Goal: Task Accomplishment & Management: Use online tool/utility

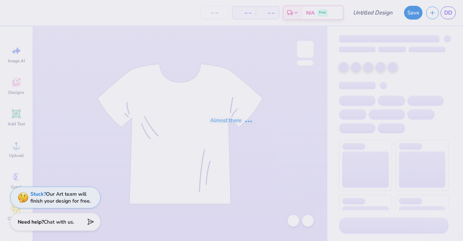
type input "Blue and white stripes"
type input "50"
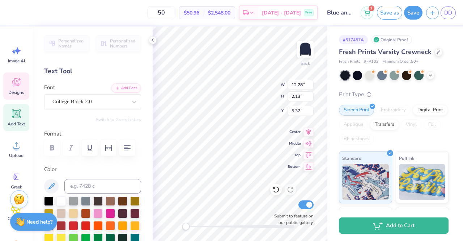
scroll to position [6, 1]
type textarea "Alpha chi"
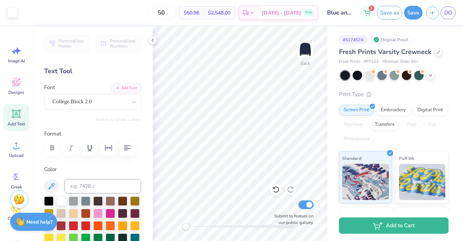
click at [389, 12] on button "Save as" at bounding box center [389, 13] width 25 height 14
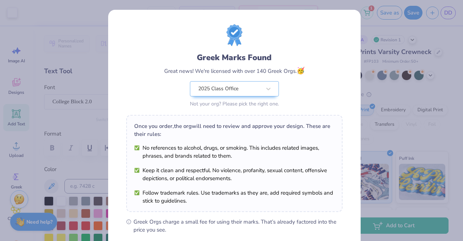
click at [360, 80] on div "Greek Marks Found Great news! We're licensed with over 140 Greek Orgs. 🥳 2025 C…" at bounding box center [231, 120] width 463 height 241
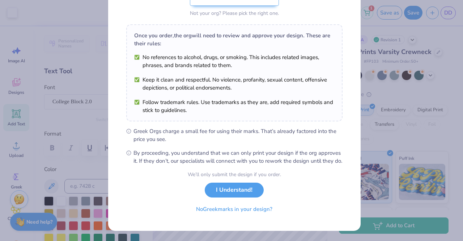
click at [226, 187] on button "I Understand!" at bounding box center [234, 189] width 59 height 15
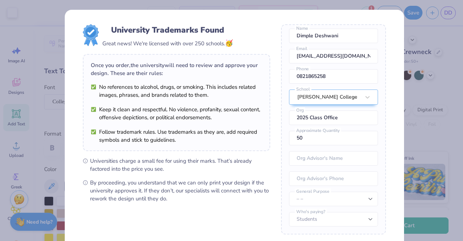
scroll to position [73, 0]
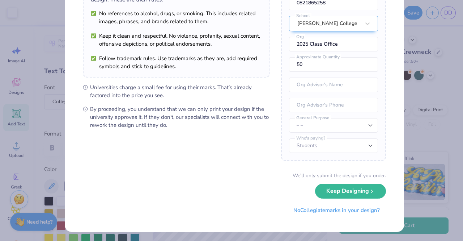
click at [336, 199] on div "We’ll only submit the design if you order. Keep Designing No Collegiate marks i…" at bounding box center [234, 194] width 303 height 46
click at [339, 192] on button "Keep Designing" at bounding box center [350, 190] width 71 height 15
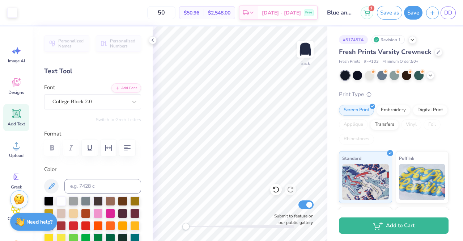
click at [390, 11] on button "Save as" at bounding box center [389, 13] width 25 height 14
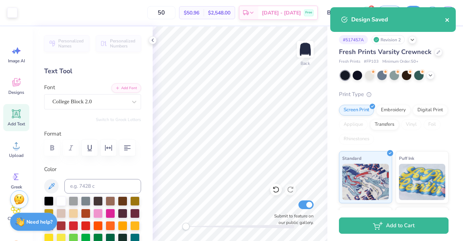
click at [449, 19] on icon "close" at bounding box center [447, 20] width 5 height 6
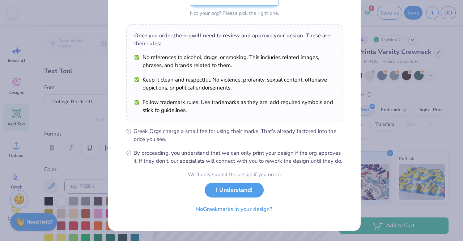
click at [254, 192] on button "I Understand!" at bounding box center [234, 189] width 59 height 15
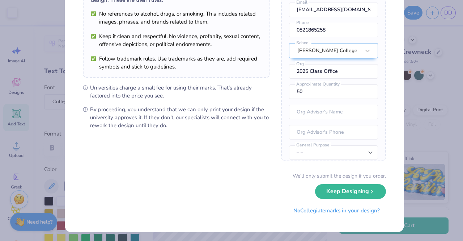
scroll to position [73, 0]
click at [349, 187] on button "Keep Designing" at bounding box center [350, 190] width 71 height 15
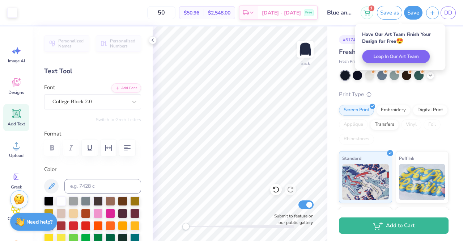
click at [415, 13] on button "Save" at bounding box center [413, 13] width 18 height 14
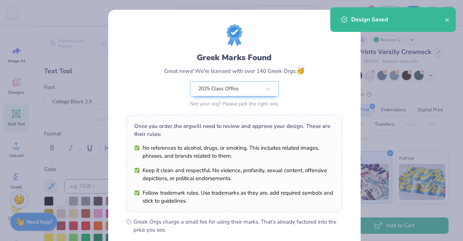
scroll to position [97, 0]
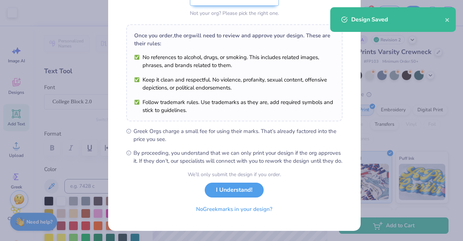
click at [230, 180] on div "We’ll only submit the design if you order. I Understand! No Greek marks in your…" at bounding box center [234, 193] width 93 height 46
click at [230, 183] on button "I Understand!" at bounding box center [234, 189] width 59 height 15
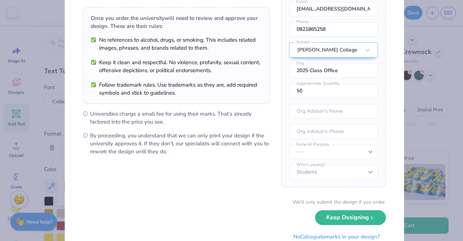
scroll to position [73, 0]
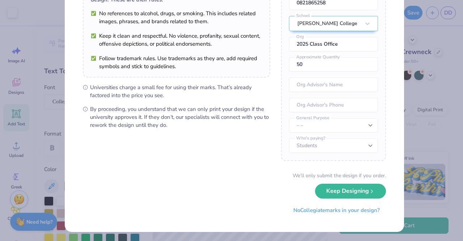
click at [336, 190] on button "Keep Designing" at bounding box center [350, 190] width 71 height 15
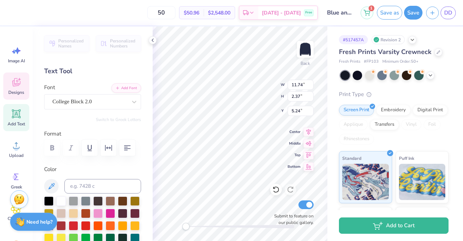
scroll to position [6, 2]
type textarea "A"
paste textarea "Kappa Kappa Gamma"
type textarea "Kappa Kappa Gamma"
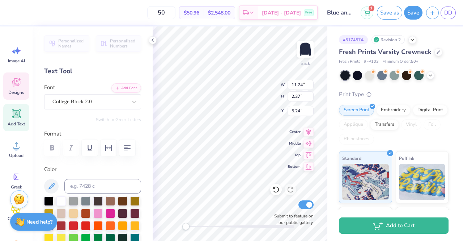
drag, startPoint x: 56, startPoint y: 13, endPoint x: 145, endPoint y: 57, distance: 99.7
click at [56, 13] on div "50 $50.96 Per Item $2,548.00 Total Est. Delivery Sep 22 - 25 Free" at bounding box center [164, 12] width 307 height 25
click at [276, 191] on icon at bounding box center [275, 189] width 7 height 7
type textarea "A"
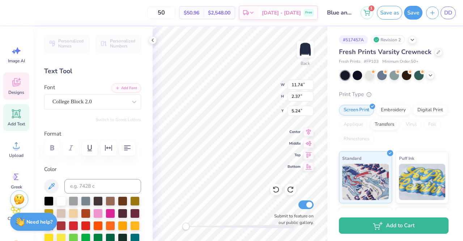
type textarea "Kappa kappa"
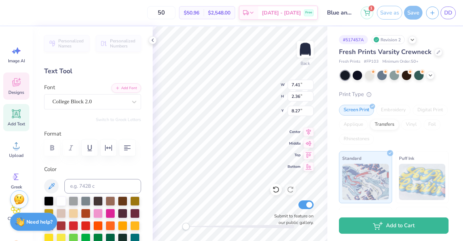
type input "7.41"
type input "2.36"
type input "8.27"
type textarea "O"
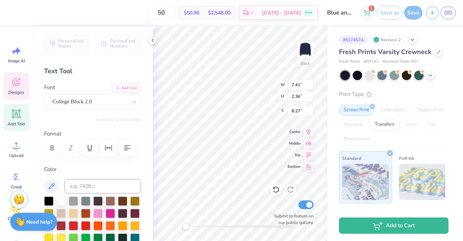
type textarea "Gamma"
type input "1.56"
type input "1.12"
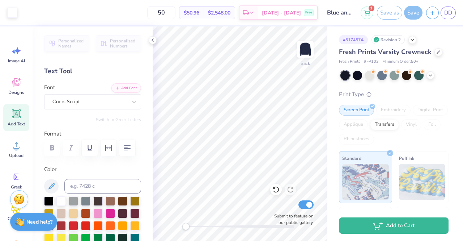
click at [175, 13] on input "50" at bounding box center [161, 12] width 28 height 13
click at [399, 10] on div "Save as" at bounding box center [389, 13] width 25 height 14
click at [397, 10] on div "Save as" at bounding box center [389, 13] width 25 height 14
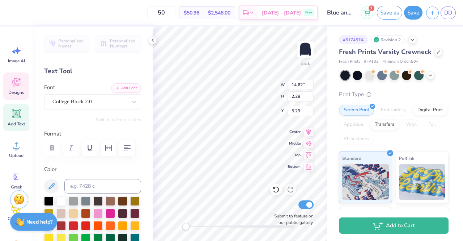
type input "14.62"
type input "2.28"
type input "5.29"
type input "8.04"
type input "2.36"
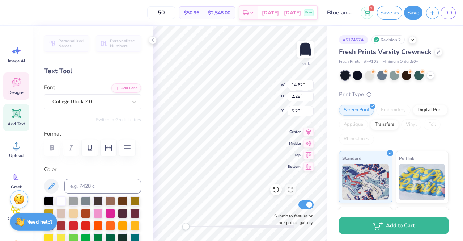
type input "8.27"
type input "14.62"
type input "2.28"
type input "5.29"
type input "8.04"
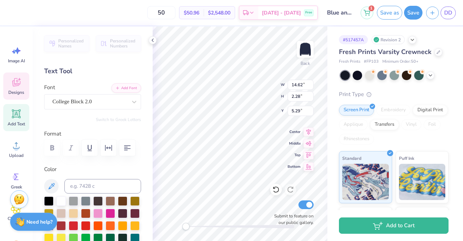
type input "2.36"
type input "8.27"
click at [299, 87] on input "8.04" at bounding box center [301, 85] width 26 height 10
type input "8"
type input "14.62"
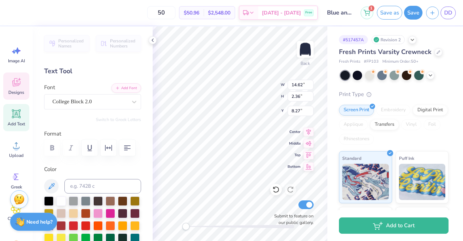
click at [300, 94] on div "Back W 14.62 14.62 " H 2.36 2.36 " Y 8.27 8.27 " Center Middle Top Bottom Submi…" at bounding box center [240, 133] width 175 height 214
click at [281, 190] on div at bounding box center [276, 189] width 12 height 12
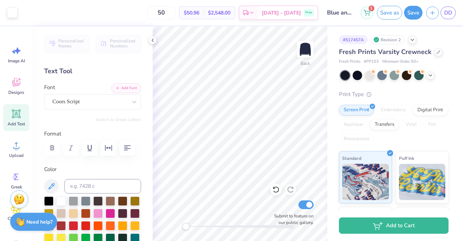
click at [395, 11] on button "Save as" at bounding box center [389, 13] width 25 height 14
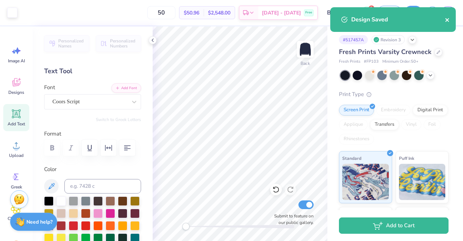
click at [447, 20] on icon "close" at bounding box center [447, 20] width 4 height 4
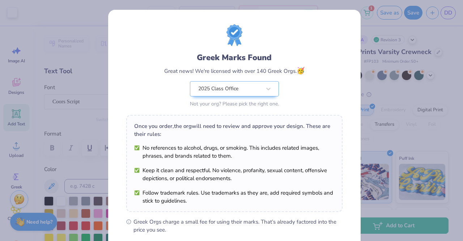
scroll to position [97, 0]
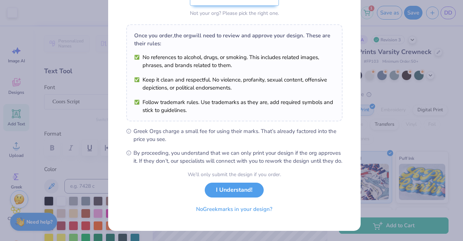
click at [219, 192] on button "I Understand!" at bounding box center [234, 189] width 59 height 15
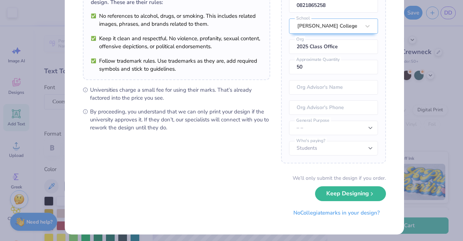
scroll to position [73, 0]
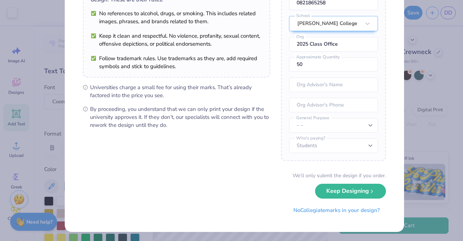
click at [348, 188] on button "Keep Designing" at bounding box center [350, 190] width 71 height 15
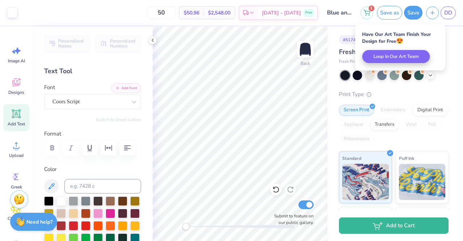
scroll to position [0, 0]
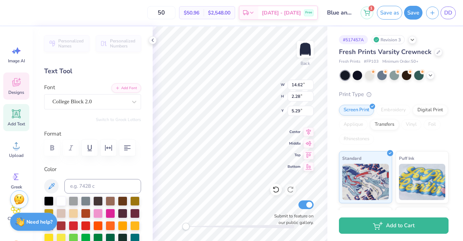
click at [277, 190] on icon at bounding box center [275, 189] width 7 height 7
type input "5.33"
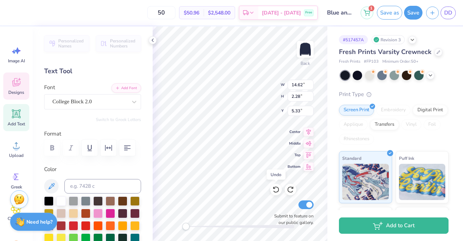
click at [277, 190] on icon at bounding box center [275, 189] width 7 height 7
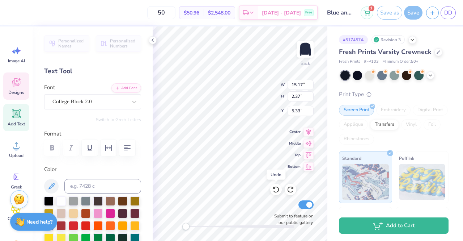
type input "15.17"
type input "2.37"
type input "5.24"
click at [277, 190] on icon at bounding box center [275, 189] width 7 height 7
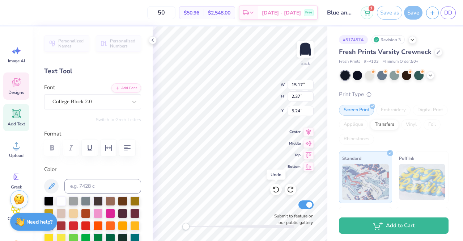
click at [277, 190] on icon at bounding box center [275, 189] width 7 height 7
type input "11.74"
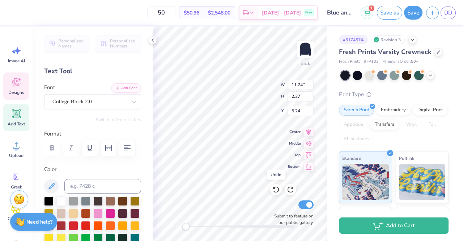
click at [277, 190] on icon at bounding box center [275, 189] width 7 height 7
type input "5.55"
click at [277, 190] on icon at bounding box center [275, 189] width 7 height 7
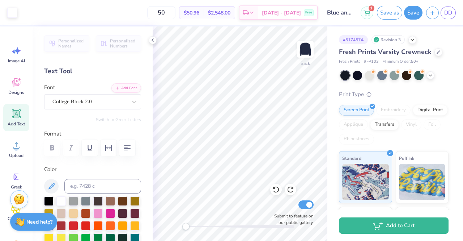
click at [290, 191] on icon at bounding box center [290, 189] width 7 height 7
click at [277, 188] on icon at bounding box center [275, 189] width 7 height 7
type textarea "A"
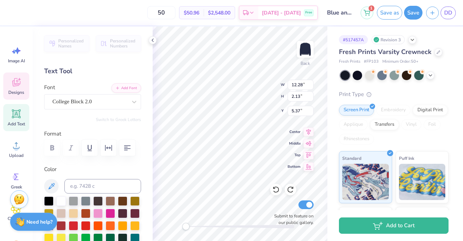
type textarea "Pi Beta Phi"
type input "7.41"
type input "2.36"
type input "8.27"
click at [311, 82] on input "12.54" at bounding box center [301, 85] width 26 height 10
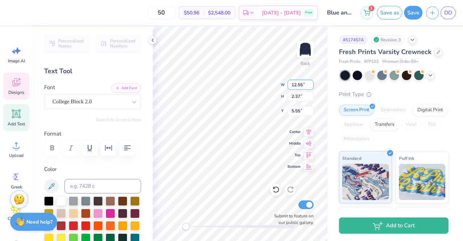
type input "12.55"
click at [311, 82] on input "12.55" at bounding box center [301, 85] width 26 height 10
click at [310, 94] on input "2.38" at bounding box center [301, 96] width 26 height 10
click at [310, 94] on input "2.39" at bounding box center [301, 96] width 26 height 10
type input "2.4"
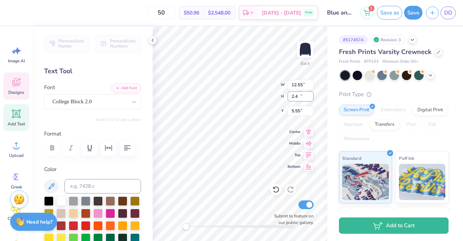
click at [310, 94] on input "2.4" at bounding box center [301, 96] width 26 height 10
click at [310, 107] on input "5.56" at bounding box center [301, 111] width 26 height 10
type input "5.57"
click at [310, 107] on input "5.57" at bounding box center [301, 111] width 26 height 10
click at [310, 83] on input "12.89" at bounding box center [301, 85] width 26 height 10
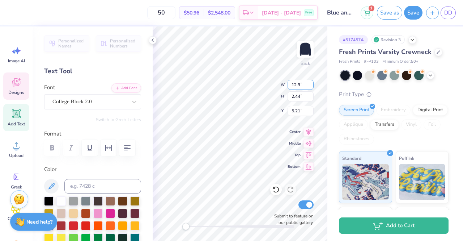
click at [310, 82] on input "12.9" at bounding box center [301, 85] width 26 height 10
click at [312, 84] on input "12.91" at bounding box center [301, 85] width 26 height 10
type input "12.92"
click at [311, 82] on input "12.92" at bounding box center [301, 85] width 26 height 10
click at [310, 93] on input "2.45" at bounding box center [301, 96] width 26 height 10
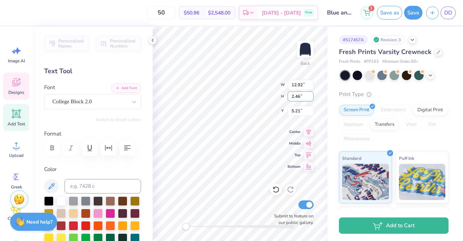
type input "2.46"
click at [310, 93] on input "2.46" at bounding box center [301, 96] width 26 height 10
type input "5.22"
click at [310, 109] on input "5.22" at bounding box center [301, 111] width 26 height 10
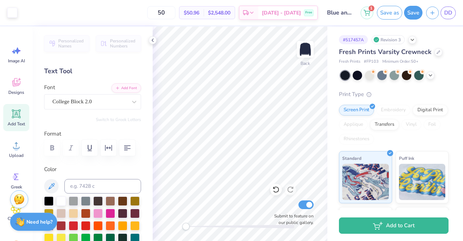
click at [378, 12] on button "Save as" at bounding box center [389, 13] width 25 height 14
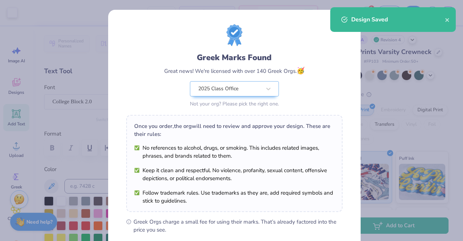
click at [446, 21] on icon "close" at bounding box center [447, 20] width 4 height 4
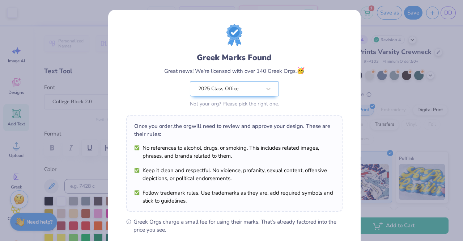
click at [435, 33] on div "Greek Marks Found Great news! We're licensed with over 140 Greek Orgs. 🥳 2025 C…" at bounding box center [231, 120] width 463 height 241
click at [411, 10] on div "Greek Marks Found Great news! We're licensed with over 140 Greek Orgs. 🥳 2025 C…" at bounding box center [231, 120] width 463 height 241
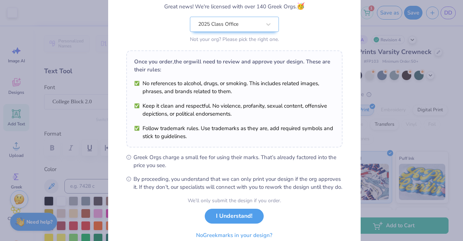
scroll to position [97, 0]
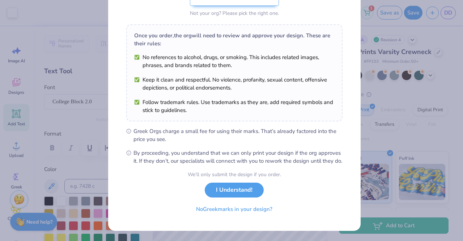
click at [247, 189] on button "I Understand!" at bounding box center [234, 189] width 59 height 15
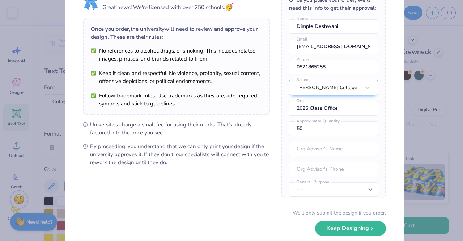
scroll to position [73, 0]
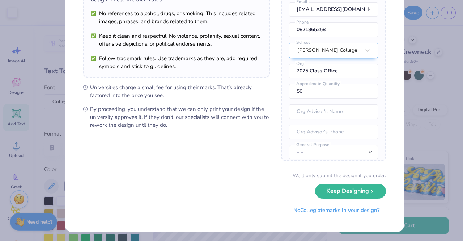
click at [331, 187] on button "Keep Designing" at bounding box center [350, 190] width 71 height 15
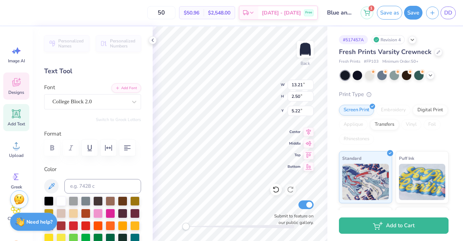
scroll to position [6, 1]
click at [276, 185] on div at bounding box center [276, 189] width 12 height 12
type input "12.92"
type input "2.44"
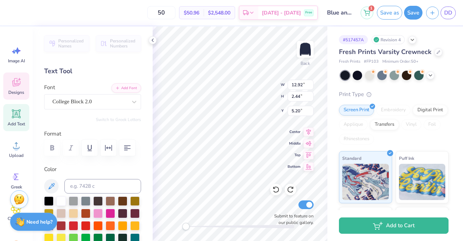
type input "5.20"
click at [276, 187] on icon at bounding box center [275, 189] width 7 height 7
type input "12.72"
type input "2.41"
type input "5.22"
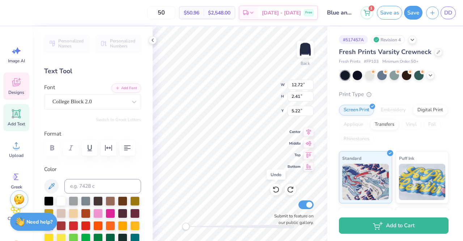
click at [276, 187] on icon at bounding box center [276, 189] width 6 height 7
type input "12.55"
type input "2.37"
type input "5.24"
click at [276, 187] on icon at bounding box center [276, 189] width 6 height 7
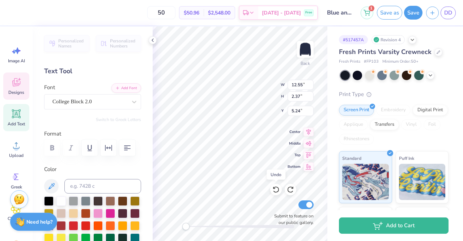
type input "12.53"
click at [276, 187] on icon at bounding box center [276, 189] width 6 height 7
type input "5.55"
click at [276, 187] on icon at bounding box center [276, 189] width 6 height 7
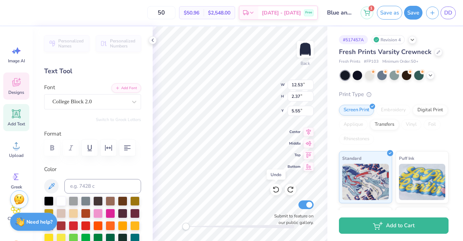
click at [276, 187] on icon at bounding box center [276, 189] width 6 height 7
type textarea "Zeta Tau"
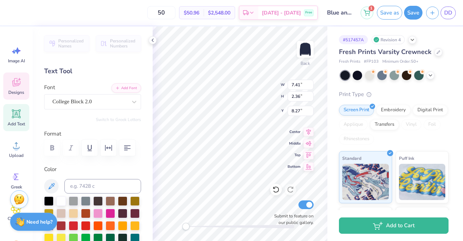
type input "7.41"
type input "2.36"
type input "8.27"
type input "1.56"
type input "1.12"
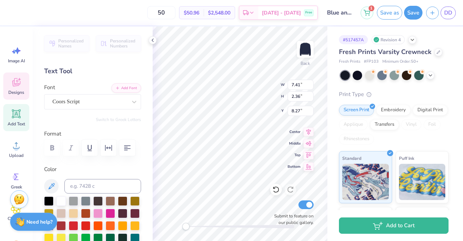
type input "8.38"
type input "7.41"
type input "2.36"
type input "8.27"
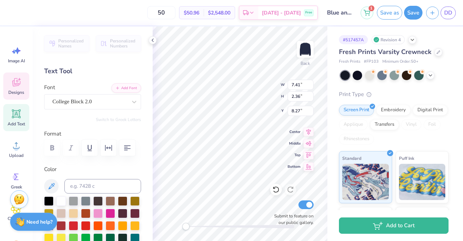
type textarea "O"
type textarea "Alpha"
type input "7.46"
type input "2.36"
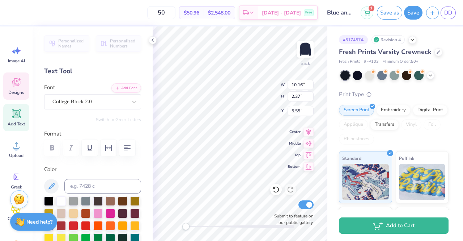
type input "8.27"
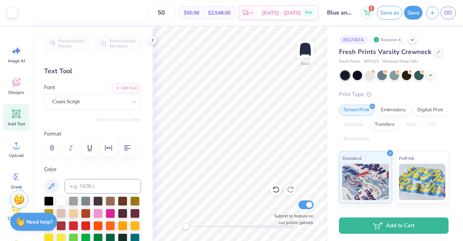
click at [412, 11] on button "Save" at bounding box center [413, 13] width 18 height 14
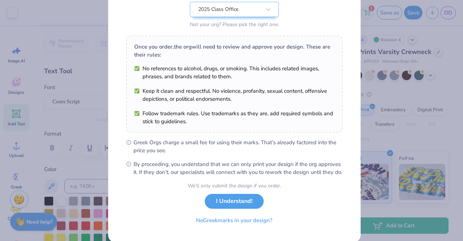
scroll to position [97, 0]
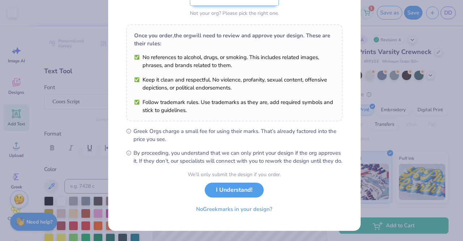
click at [242, 191] on button "I Understand!" at bounding box center [234, 189] width 59 height 15
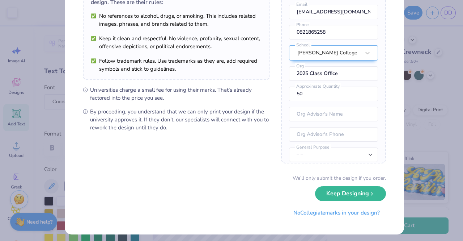
scroll to position [72, 0]
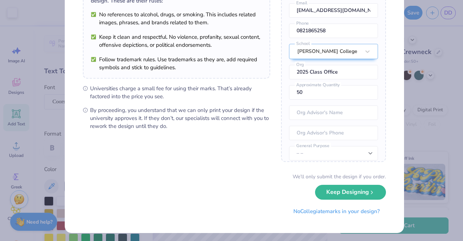
click at [360, 195] on button "Keep Designing" at bounding box center [350, 191] width 71 height 15
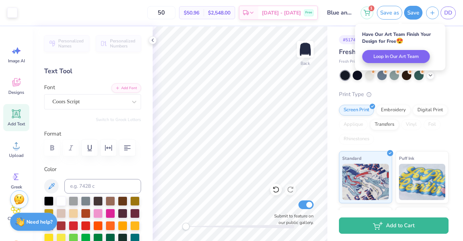
scroll to position [0, 0]
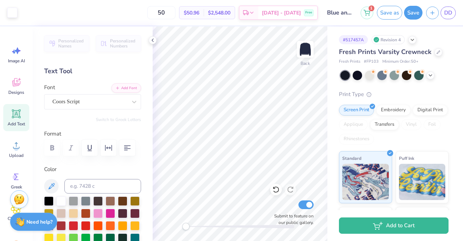
click at [415, 15] on button "Save" at bounding box center [413, 13] width 18 height 14
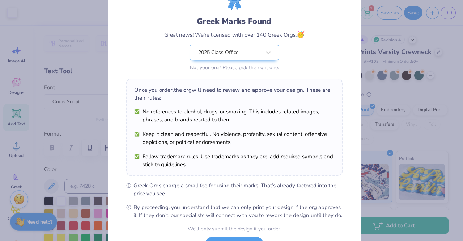
scroll to position [97, 0]
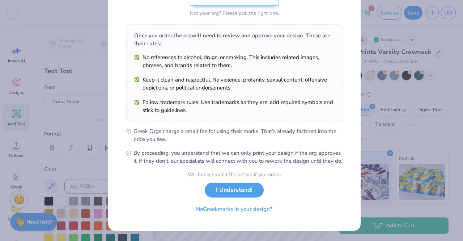
click at [230, 187] on button "I Understand!" at bounding box center [234, 189] width 59 height 15
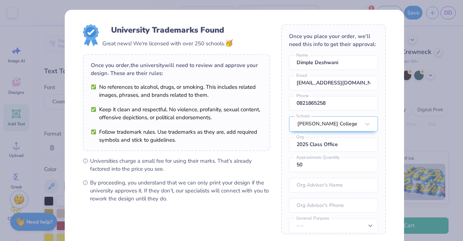
scroll to position [73, 0]
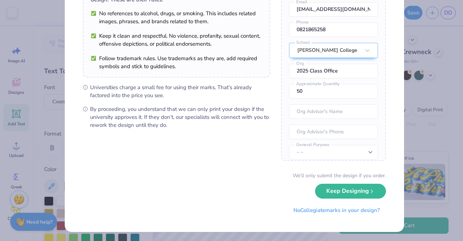
click at [339, 188] on button "Keep Designing" at bounding box center [350, 190] width 71 height 15
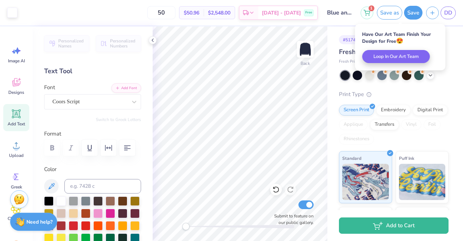
scroll to position [0, 0]
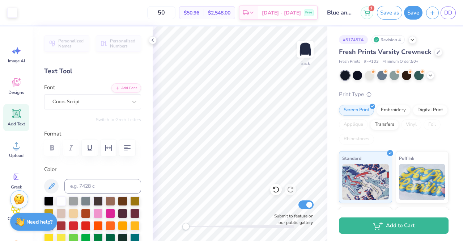
click at [398, 12] on button "Save as" at bounding box center [389, 13] width 25 height 14
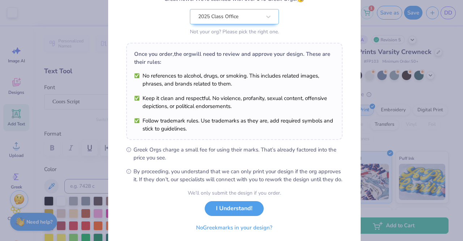
scroll to position [97, 0]
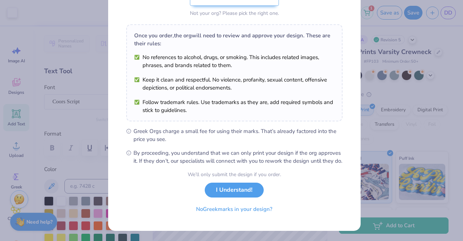
click at [226, 186] on button "I Understand!" at bounding box center [234, 189] width 59 height 15
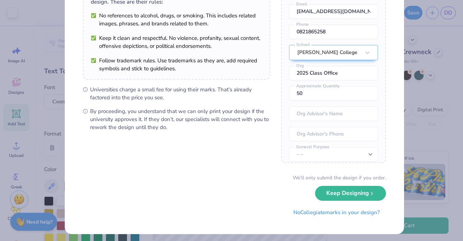
scroll to position [73, 0]
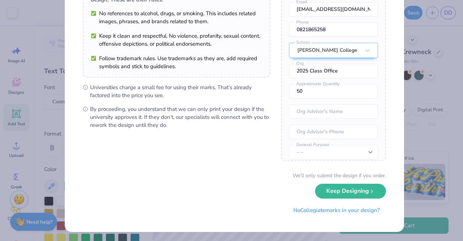
click at [322, 188] on button "Keep Designing" at bounding box center [350, 190] width 71 height 15
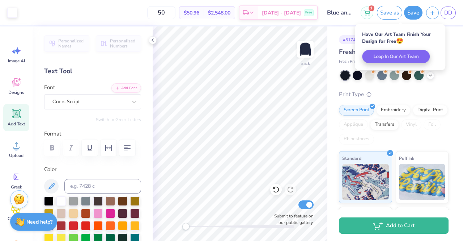
scroll to position [0, 0]
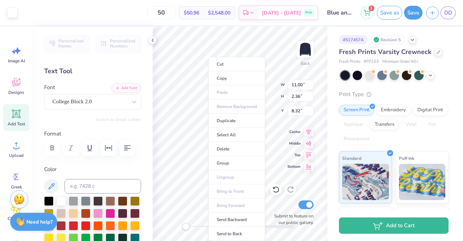
click at [226, 67] on li "Cut" at bounding box center [236, 64] width 57 height 14
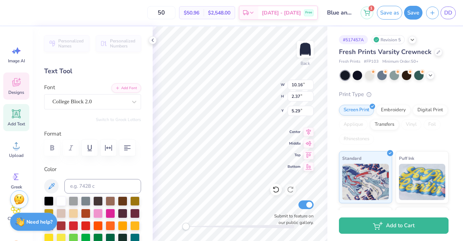
scroll to position [6, 2]
type textarea "Z"
type textarea "Chi Omega"
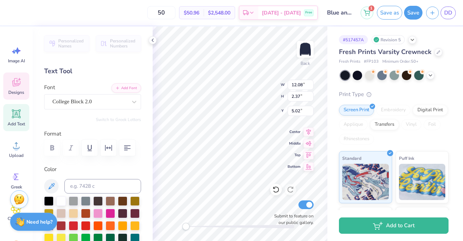
scroll to position [6, 1]
type textarea "Chi Omega"
click at [398, 13] on button "Save as" at bounding box center [389, 13] width 25 height 14
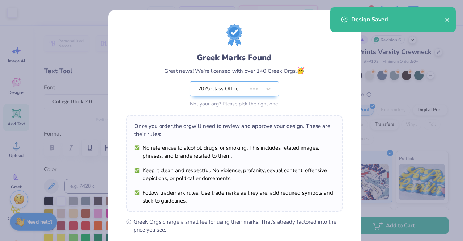
click at [449, 18] on icon "close" at bounding box center [447, 20] width 5 height 6
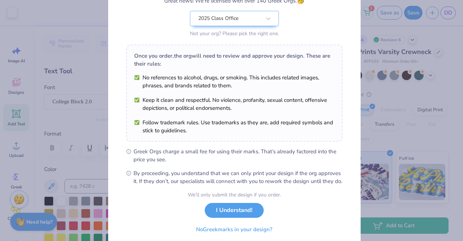
scroll to position [97, 0]
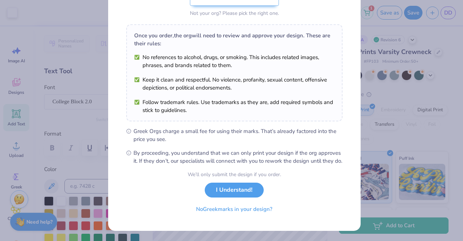
click at [251, 194] on button "I Understand!" at bounding box center [234, 189] width 59 height 15
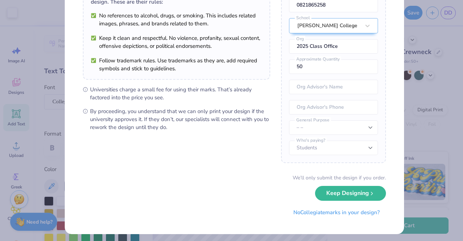
scroll to position [73, 0]
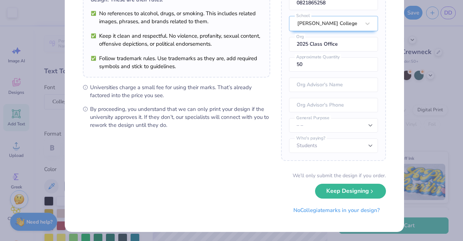
click at [349, 194] on button "Keep Designing" at bounding box center [350, 190] width 71 height 15
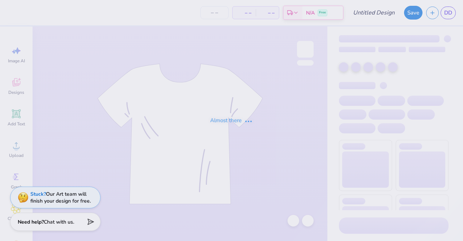
type input "Blue and white stripes"
type input "50"
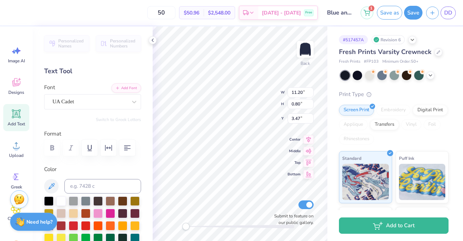
scroll to position [6, 3]
paste textarea "[US_STATE]"
type textarea "[GEOGRAPHIC_DATA][US_STATE]"
type input "12.14"
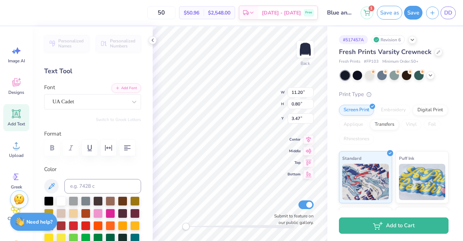
type input "2.46"
type input "5.24"
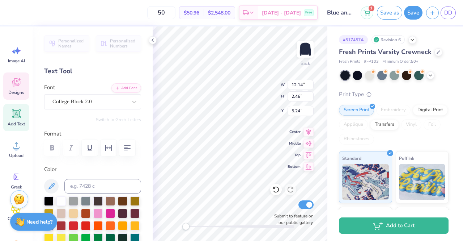
type input "14.32"
type input "0.80"
type input "3.47"
type input "14.31"
click at [310, 86] on input "14.31" at bounding box center [301, 85] width 26 height 10
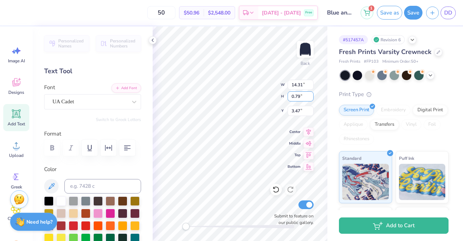
click at [310, 97] on input "0.79" at bounding box center [301, 96] width 26 height 10
type input "0.78"
click at [311, 98] on input "0.78" at bounding box center [301, 96] width 26 height 10
type input "3.46"
click at [310, 112] on input "3.46" at bounding box center [301, 111] width 26 height 10
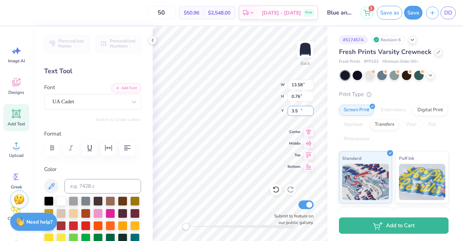
type input "3.5"
click at [310, 108] on input "3.5" at bounding box center [301, 111] width 26 height 10
type input "0.77"
click at [311, 93] on input "0.77" at bounding box center [301, 96] width 26 height 10
type input "13.59"
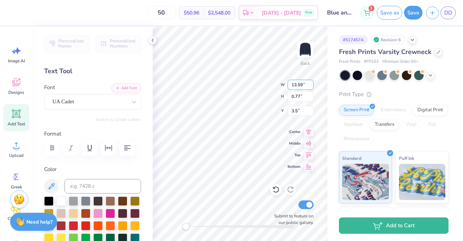
click at [311, 83] on input "13.59" at bounding box center [301, 85] width 26 height 10
click at [302, 58] on div at bounding box center [305, 49] width 17 height 17
click at [302, 52] on img at bounding box center [305, 49] width 14 height 14
click at [306, 42] on img at bounding box center [305, 49] width 14 height 14
click at [306, 43] on img at bounding box center [305, 49] width 14 height 14
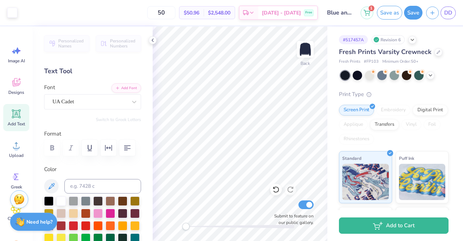
click at [410, 14] on button "Save" at bounding box center [413, 13] width 18 height 14
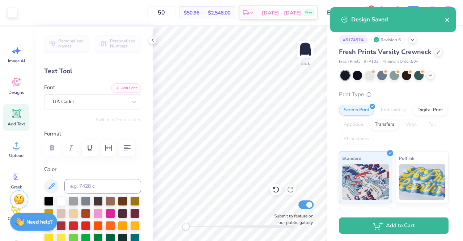
click at [449, 18] on icon "close" at bounding box center [447, 20] width 5 height 6
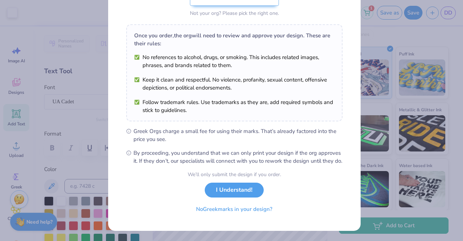
scroll to position [97, 0]
click at [252, 187] on button "I Understand!" at bounding box center [234, 189] width 59 height 15
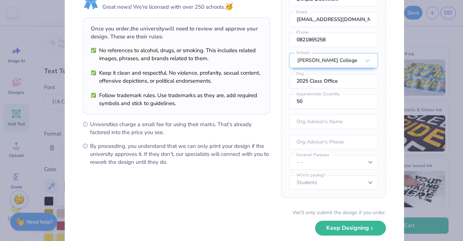
scroll to position [73, 0]
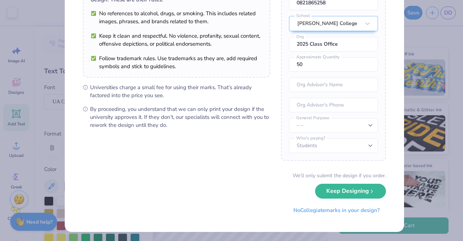
click at [349, 184] on button "Keep Designing" at bounding box center [350, 190] width 71 height 15
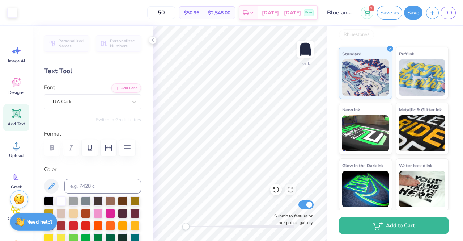
click at [399, 17] on button "Save as" at bounding box center [389, 13] width 25 height 14
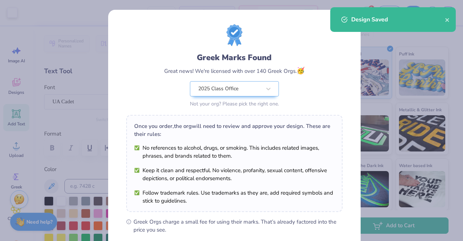
click at [445, 21] on div "Design Saved" at bounding box center [398, 19] width 94 height 9
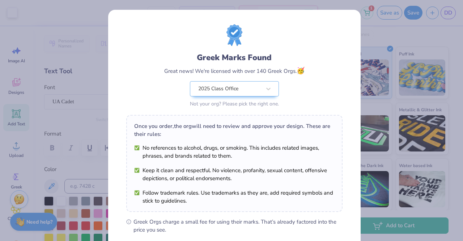
click at [446, 32] on div "Design Saved" at bounding box center [393, 44] width 126 height 25
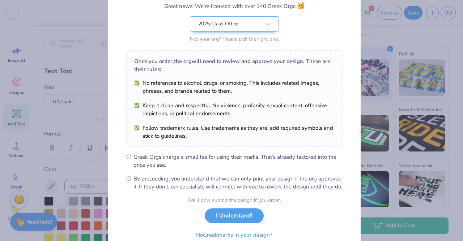
scroll to position [97, 0]
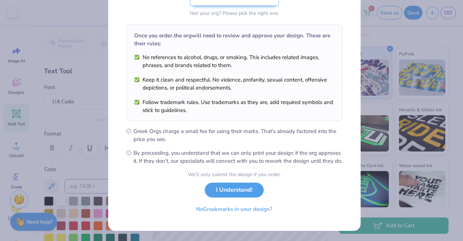
click at [226, 196] on div "We’ll only submit the design if you order. I Understand! No Greek marks in your…" at bounding box center [234, 193] width 93 height 46
click at [226, 190] on button "I Understand!" at bounding box center [234, 189] width 59 height 15
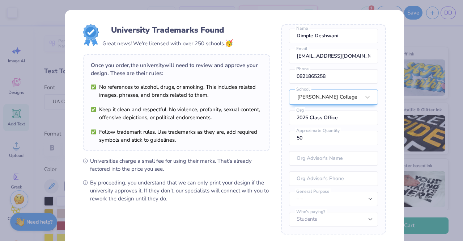
scroll to position [73, 0]
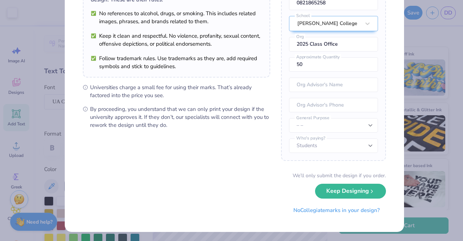
click at [351, 193] on button "Keep Designing" at bounding box center [350, 190] width 71 height 15
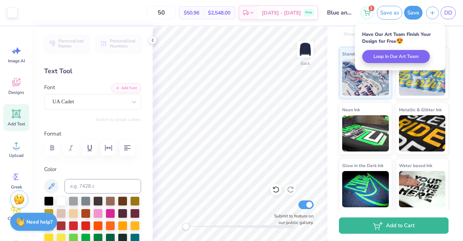
scroll to position [0, 0]
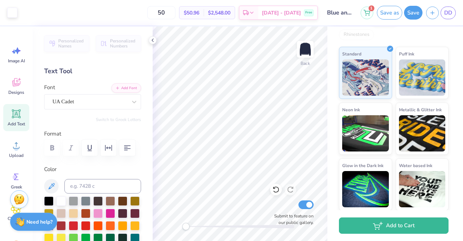
click at [383, 16] on button "Save as" at bounding box center [389, 13] width 25 height 14
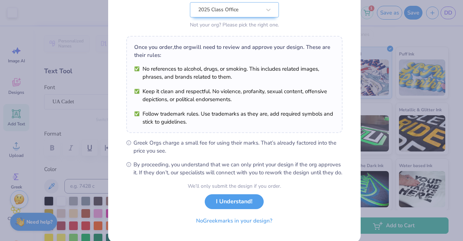
scroll to position [97, 0]
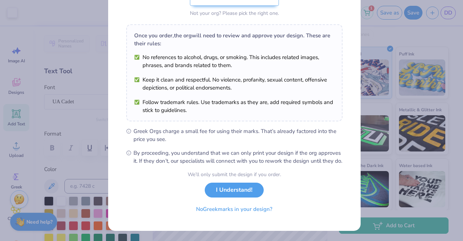
click at [244, 192] on button "I Understand!" at bounding box center [234, 189] width 59 height 15
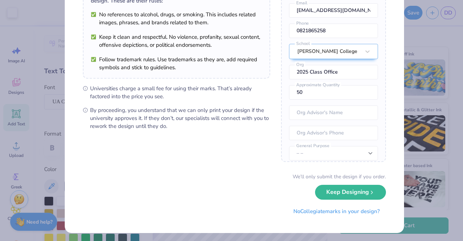
scroll to position [73, 0]
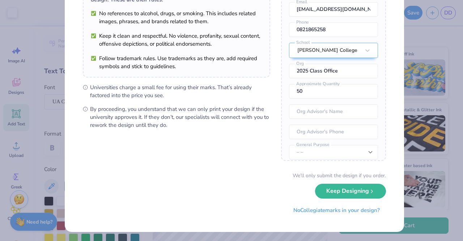
click at [350, 186] on button "Keep Designing" at bounding box center [350, 190] width 71 height 15
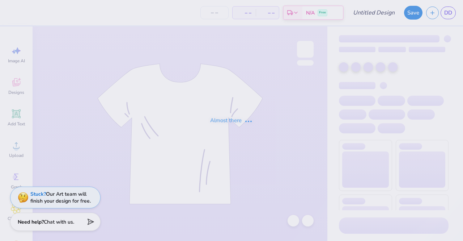
type input "Blue and white stripes"
type input "50"
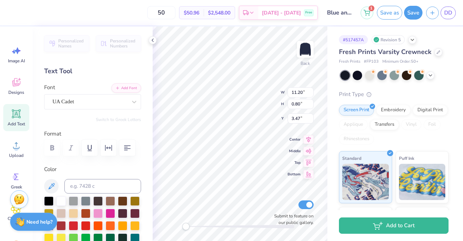
scroll to position [6, 3]
type textarea "[GEOGRAPHIC_DATA][US_STATE]"
click at [414, 14] on button "Save" at bounding box center [413, 13] width 18 height 14
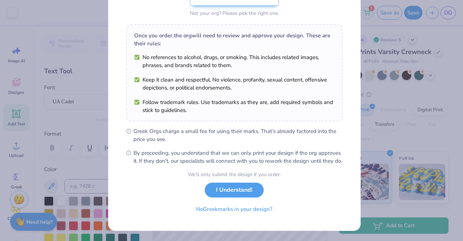
click at [240, 190] on button "I Understand!" at bounding box center [234, 189] width 59 height 15
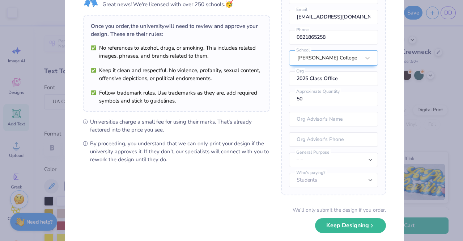
scroll to position [73, 0]
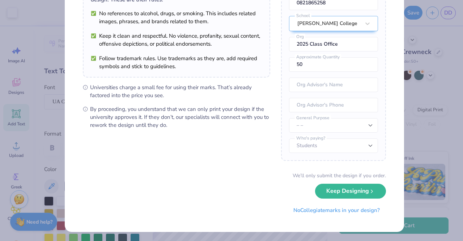
click at [334, 192] on button "Keep Designing" at bounding box center [350, 190] width 71 height 15
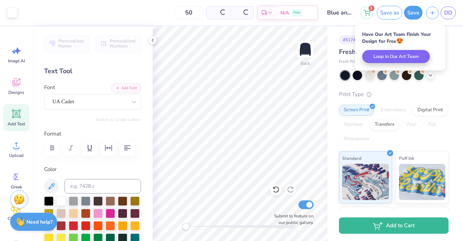
scroll to position [0, 0]
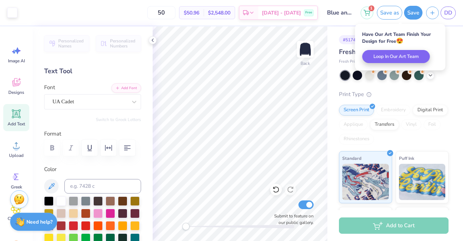
click at [400, 13] on button "Save as" at bounding box center [389, 13] width 25 height 14
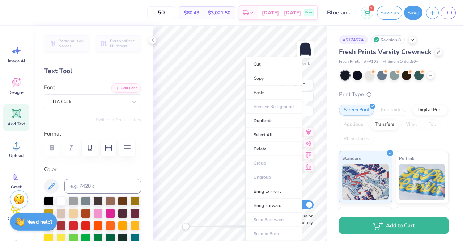
click at [259, 77] on li "Copy" at bounding box center [273, 78] width 57 height 14
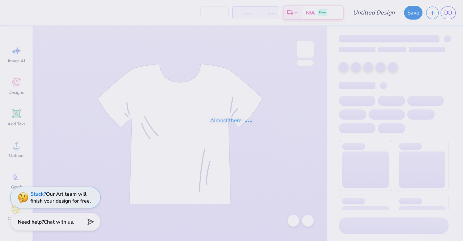
type input "Blue and white stripes"
type input "50"
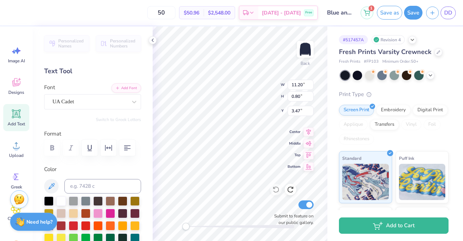
scroll to position [6, 4]
type textarea "[GEOGRAPHIC_DATA][US_STATE]"
click at [382, 16] on button "Save as" at bounding box center [389, 13] width 25 height 14
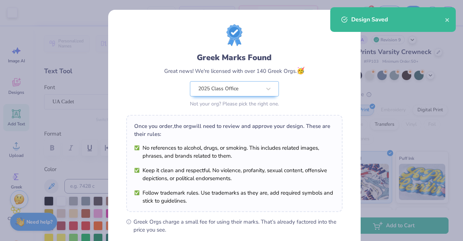
click at [446, 19] on icon "close" at bounding box center [447, 20] width 5 height 6
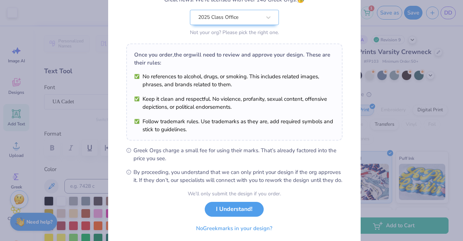
scroll to position [97, 0]
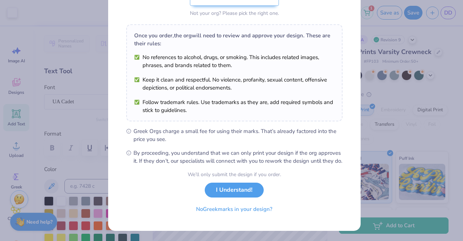
click at [249, 192] on button "I Understand!" at bounding box center [234, 189] width 59 height 15
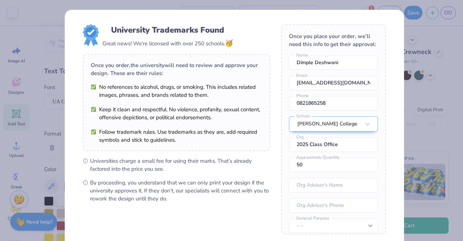
scroll to position [73, 0]
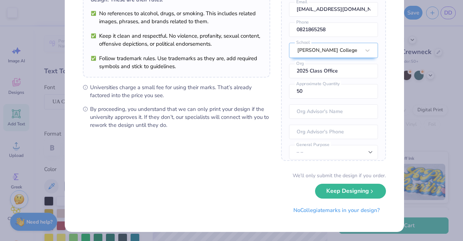
click at [342, 190] on button "Keep Designing" at bounding box center [350, 190] width 71 height 15
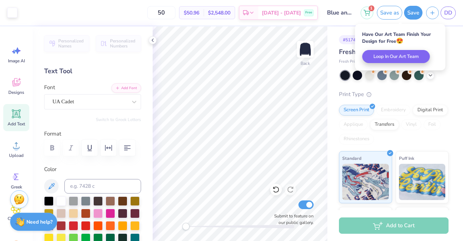
click at [385, 8] on button "Save as" at bounding box center [389, 13] width 25 height 14
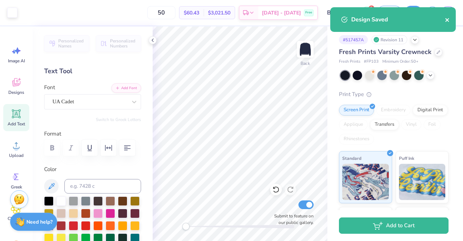
click at [446, 22] on icon "close" at bounding box center [447, 20] width 5 height 6
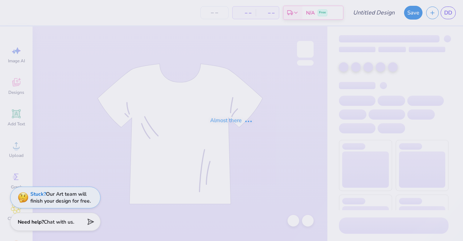
type input "Blue and white stripes"
type input "50"
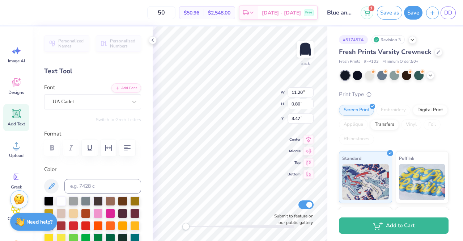
scroll to position [6, 4]
type textarea "[GEOGRAPHIC_DATA][US_STATE]"
click at [392, 18] on button "Save as" at bounding box center [389, 13] width 25 height 14
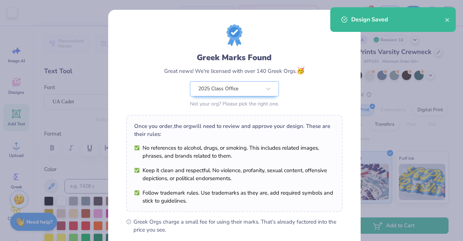
scroll to position [97, 0]
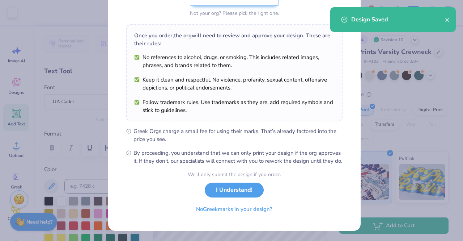
click at [220, 192] on button "I Understand!" at bounding box center [234, 189] width 59 height 15
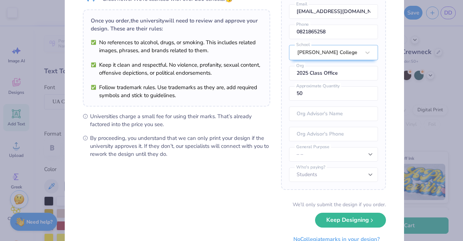
scroll to position [73, 0]
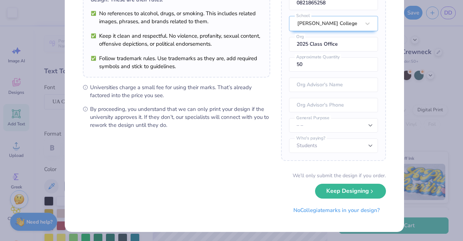
click at [341, 195] on button "Keep Designing" at bounding box center [350, 190] width 71 height 15
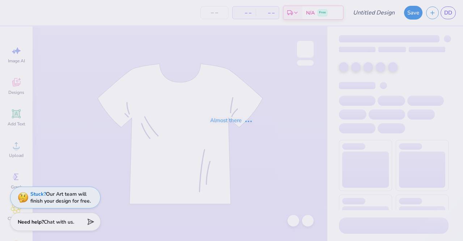
type input "Blue and white stripes"
type input "50"
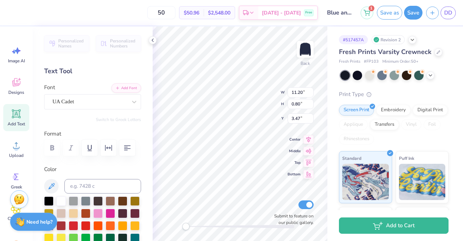
scroll to position [6, 5]
type textarea "[GEOGRAPHIC_DATA][US_STATE]"
click at [388, 14] on button "Save as" at bounding box center [389, 13] width 25 height 14
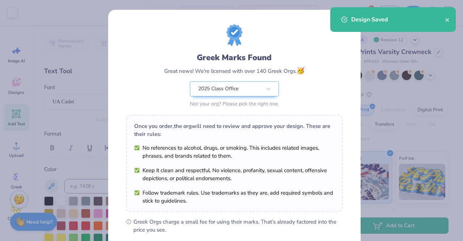
click at [450, 22] on div "Design Saved" at bounding box center [393, 19] width 126 height 25
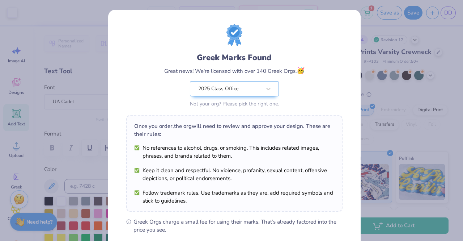
click at [377, 86] on div "Greek Marks Found Great news! We're licensed with over 140 Greek Orgs. 🥳 2025 C…" at bounding box center [231, 120] width 463 height 241
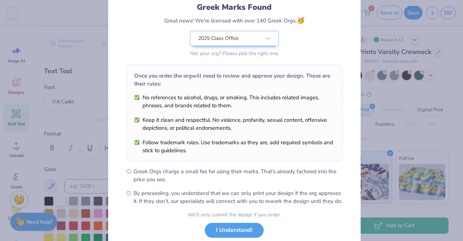
scroll to position [97, 0]
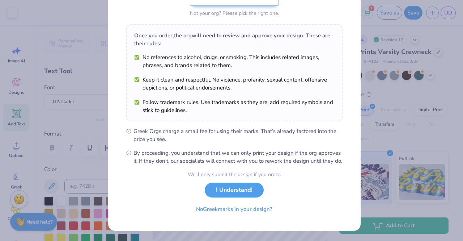
click at [225, 188] on button "I Understand!" at bounding box center [234, 189] width 59 height 15
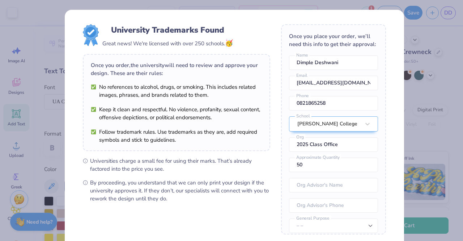
scroll to position [73, 0]
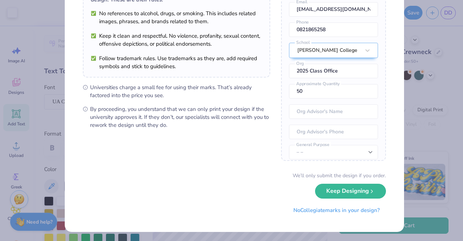
click at [326, 192] on button "Keep Designing" at bounding box center [350, 190] width 71 height 15
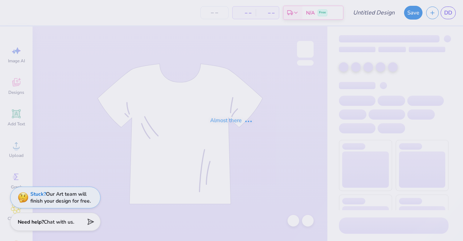
type input "Blue and white stripes"
type input "50"
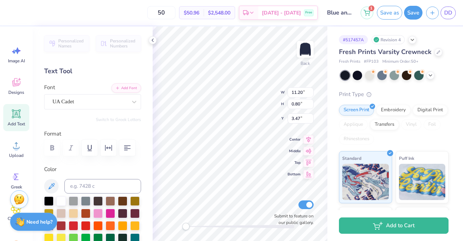
scroll to position [6, 3]
type textarea "[GEOGRAPHIC_DATA][US_STATE]"
click at [391, 8] on button "Save as" at bounding box center [389, 13] width 25 height 14
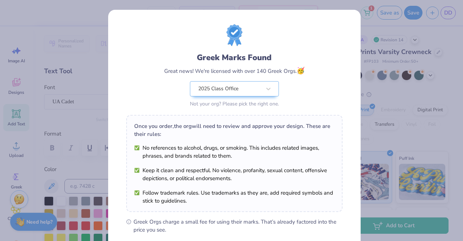
scroll to position [97, 0]
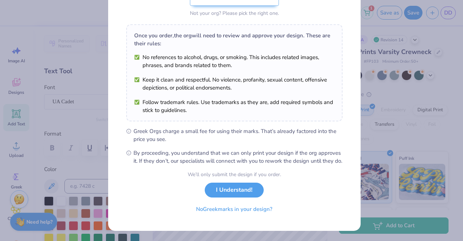
click at [238, 192] on button "I Understand!" at bounding box center [234, 189] width 59 height 15
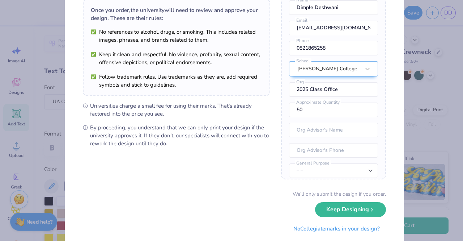
scroll to position [73, 0]
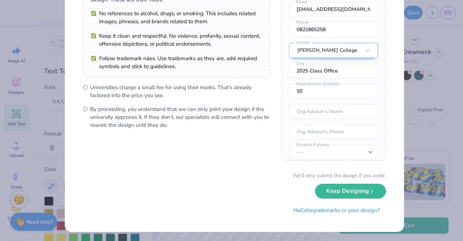
click at [355, 190] on button "Keep Designing" at bounding box center [350, 190] width 71 height 15
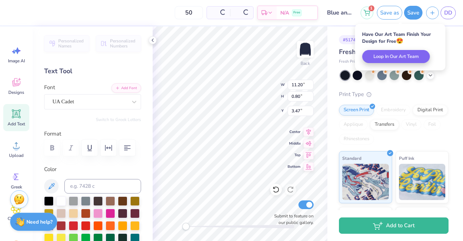
type input "11.00"
type input "5.40"
type input "5.29"
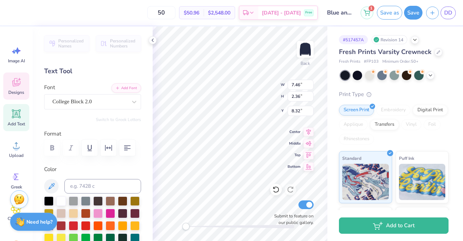
scroll to position [6, 1]
type input "1.56"
type input "1.12"
type input "8.38"
type textarea "Z"
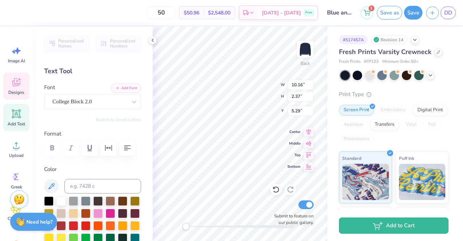
scroll to position [6, 1]
type textarea "Pi Beta PHI"
type input "7.46"
type input "2.36"
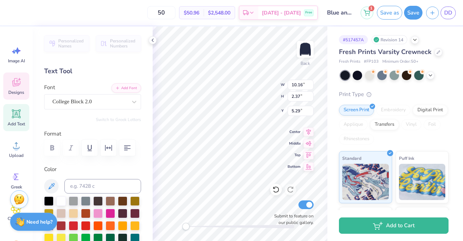
type input "8.32"
click at [384, 12] on button "Save as" at bounding box center [389, 13] width 25 height 14
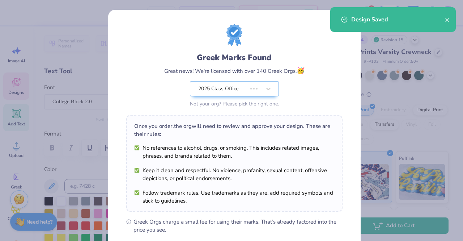
click at [256, 153] on li "No references to alcohol, drugs, or smoking. This includes related images, phra…" at bounding box center [234, 152] width 200 height 16
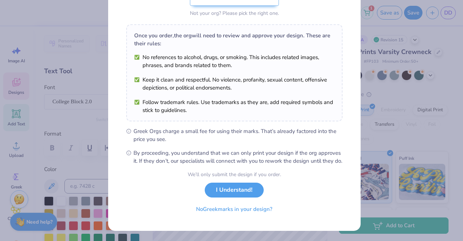
click at [246, 191] on button "I Understand!" at bounding box center [234, 189] width 59 height 15
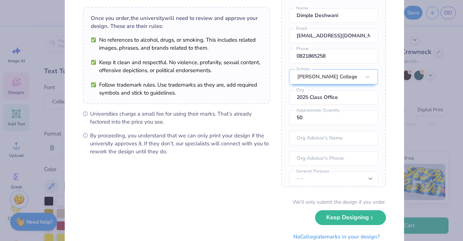
scroll to position [73, 0]
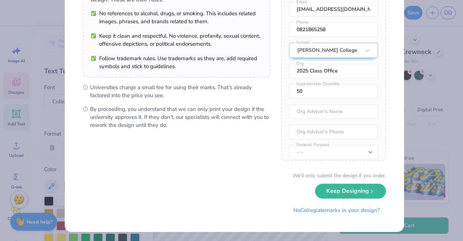
click at [335, 190] on button "Keep Designing" at bounding box center [350, 190] width 71 height 15
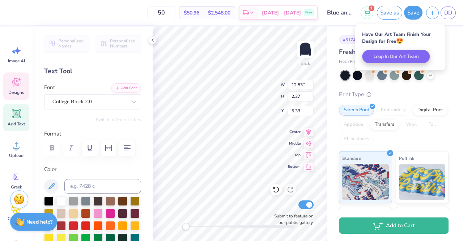
scroll to position [0, 0]
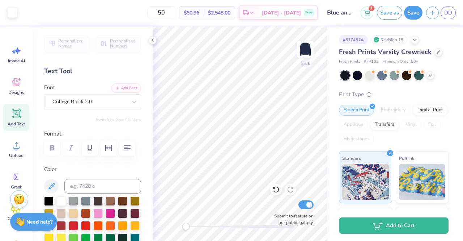
click at [391, 12] on button "Save as" at bounding box center [389, 13] width 25 height 14
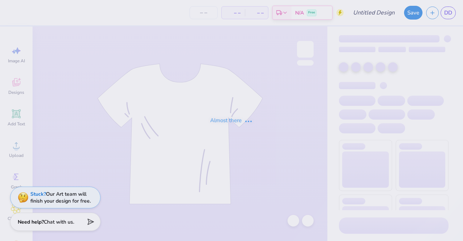
type input "Blue and white stripes"
type input "50"
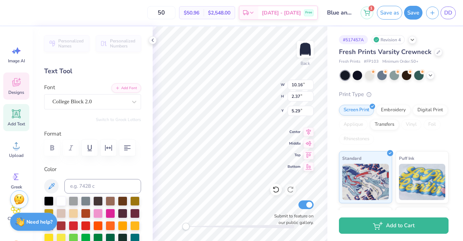
scroll to position [6, 1]
type textarea "Z"
type textarea "Pi beta phi"
click at [253, 91] on div "Back W 10.16 10.16 " H 2.37 2.37 " Y 5.29 5.29 " Center Middle Top Bottom Submi…" at bounding box center [240, 133] width 175 height 214
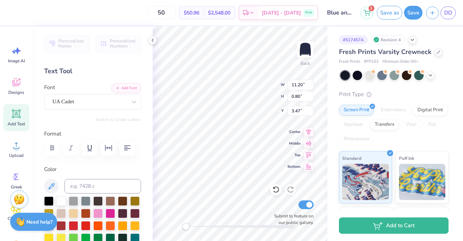
scroll to position [6, 1]
